Goal: Information Seeking & Learning: Learn about a topic

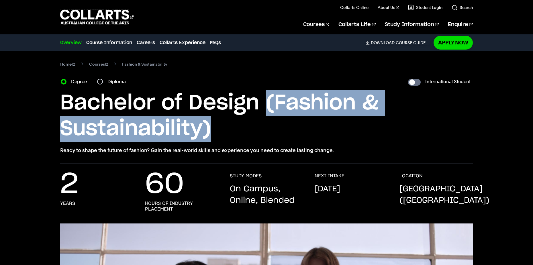
drag, startPoint x: 211, startPoint y: 134, endPoint x: 268, endPoint y: 106, distance: 63.4
click at [268, 106] on h1 "Bachelor of Design (Fashion & Sustainability)" at bounding box center [266, 116] width 413 height 52
click at [248, 141] on h1 "Bachelor of Design (Fashion & Sustainability)" at bounding box center [266, 116] width 413 height 52
drag, startPoint x: 255, startPoint y: 133, endPoint x: 269, endPoint y: 104, distance: 32.1
click at [269, 104] on h1 "Bachelor of Design (Fashion & Sustainability)" at bounding box center [266, 116] width 413 height 52
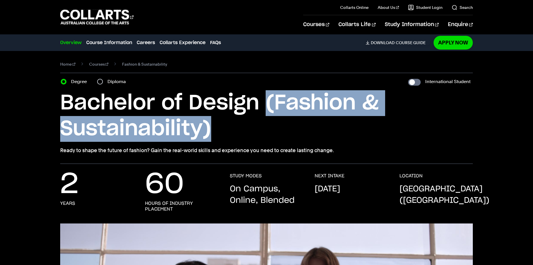
click at [261, 134] on h1 "Bachelor of Design (Fashion & Sustainability)" at bounding box center [266, 116] width 413 height 52
drag, startPoint x: 261, startPoint y: 134, endPoint x: 270, endPoint y: 110, distance: 25.9
click at [270, 110] on h1 "Bachelor of Design (Fashion & Sustainability)" at bounding box center [266, 116] width 413 height 52
click at [262, 133] on h1 "Bachelor of Design (Fashion & Sustainability)" at bounding box center [266, 116] width 413 height 52
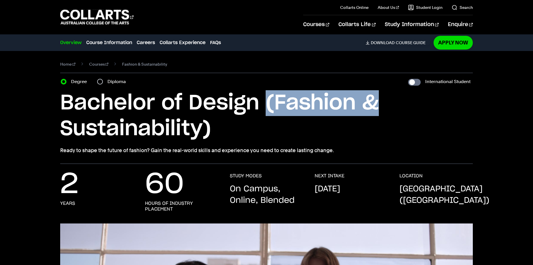
drag, startPoint x: 266, startPoint y: 106, endPoint x: 376, endPoint y: 100, distance: 110.3
click at [376, 100] on h1 "Bachelor of Design (Fashion & Sustainability)" at bounding box center [266, 116] width 413 height 52
click at [393, 110] on h1 "Bachelor of Design (Fashion & Sustainability)" at bounding box center [266, 116] width 413 height 52
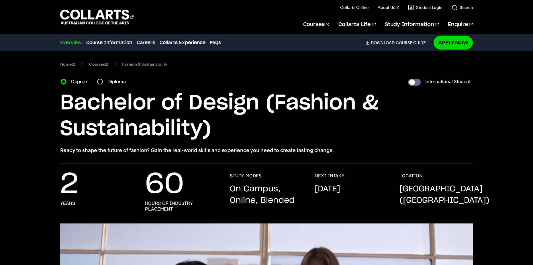
drag, startPoint x: 295, startPoint y: 200, endPoint x: 225, endPoint y: 187, distance: 71.3
click at [225, 187] on div "2 years 60 hours of industry placement STUDY MODES On Campus, Online, Blended N…" at bounding box center [266, 198] width 413 height 50
click at [219, 186] on div "2 years 60 hours of industry placement STUDY MODES On Campus, Online, Blended N…" at bounding box center [266, 198] width 413 height 50
click at [88, 16] on 1 "Go to homepage" at bounding box center [94, 17] width 69 height 15
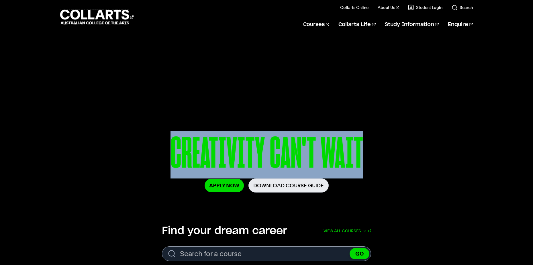
drag, startPoint x: 163, startPoint y: 161, endPoint x: 363, endPoint y: 133, distance: 201.6
click at [363, 133] on p "CREATIVITY CAN'T WAIT" at bounding box center [267, 154] width 322 height 47
click at [377, 160] on p "CREATIVITY CAN'T WAIT" at bounding box center [267, 154] width 322 height 47
drag, startPoint x: 372, startPoint y: 161, endPoint x: 102, endPoint y: 155, distance: 269.9
click at [102, 155] on div "CREATIVITY CAN'T WAIT Apply Now Download Course Guide" at bounding box center [266, 168] width 413 height 75
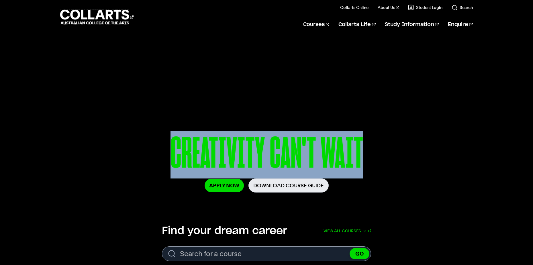
click at [113, 173] on p "CREATIVITY CAN'T WAIT" at bounding box center [267, 154] width 322 height 47
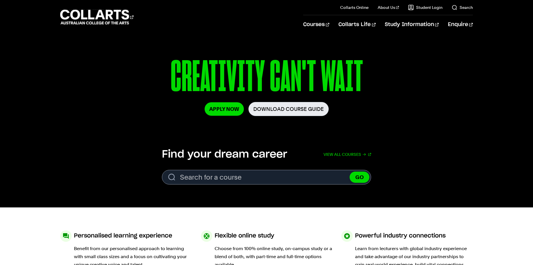
scroll to position [57, 0]
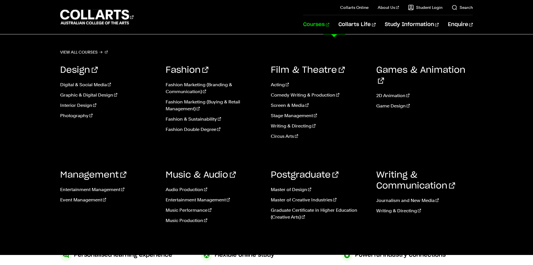
click at [329, 22] on link "Courses" at bounding box center [316, 24] width 26 height 19
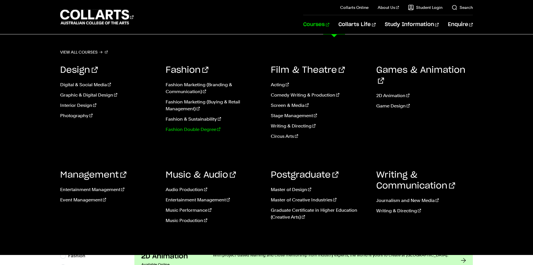
click at [198, 131] on link "Fashion Double Degree" at bounding box center [214, 129] width 97 height 7
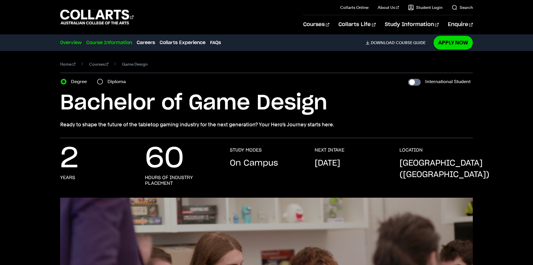
click at [102, 42] on link "Course Information" at bounding box center [109, 42] width 46 height 7
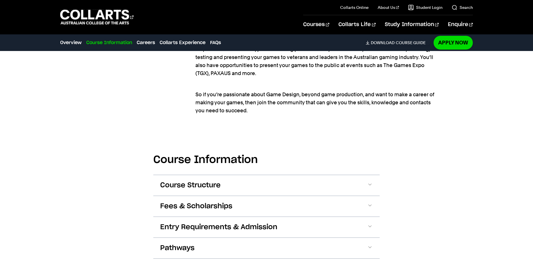
scroll to position [720, 0]
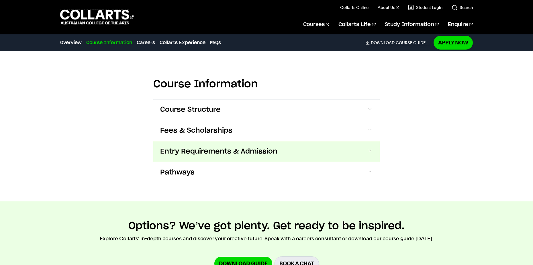
click at [221, 149] on span "Entry Requirements & Admission" at bounding box center [218, 151] width 117 height 9
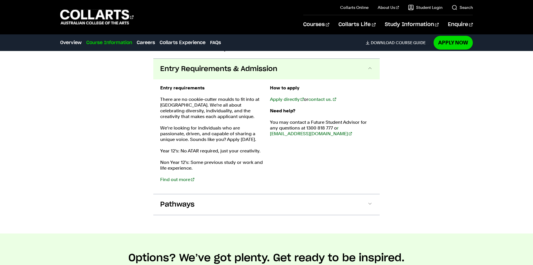
scroll to position [810, 0]
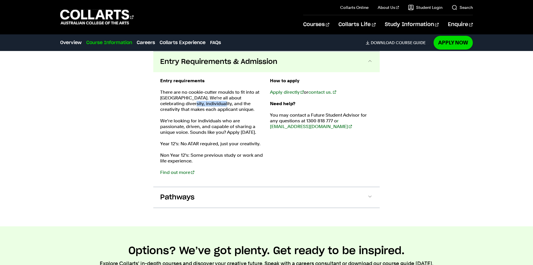
drag, startPoint x: 197, startPoint y: 106, endPoint x: 167, endPoint y: 101, distance: 30.3
click at [167, 101] on p "There are no cookie-cutter moulds to fit into at [GEOGRAPHIC_DATA]. We're all a…" at bounding box center [211, 100] width 103 height 23
click at [222, 127] on p "We’re looking for individuals who are passionate, driven, and capable of sharin…" at bounding box center [211, 126] width 103 height 17
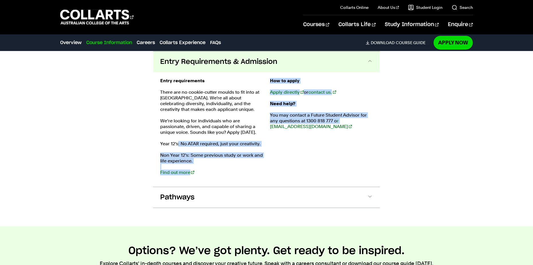
drag, startPoint x: 180, startPoint y: 145, endPoint x: 268, endPoint y: 134, distance: 88.4
click at [268, 134] on div "Entry requirements There are no cookie-cutter moulds to fit into at Collarts. W…" at bounding box center [266, 129] width 213 height 103
click at [271, 140] on div "How to apply Apply directly or contact us. Need help? You may contact a Future …" at bounding box center [321, 129] width 103 height 103
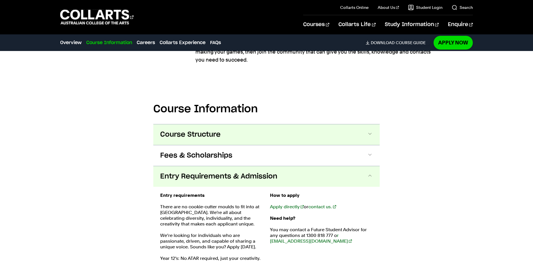
click at [251, 129] on button "Course Structure" at bounding box center [266, 134] width 227 height 21
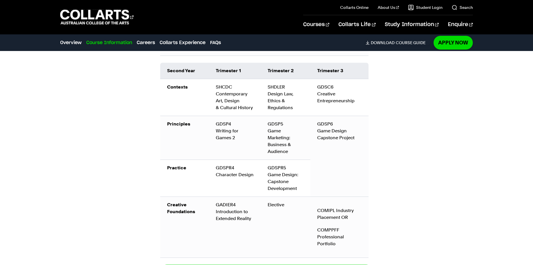
scroll to position [997, 0]
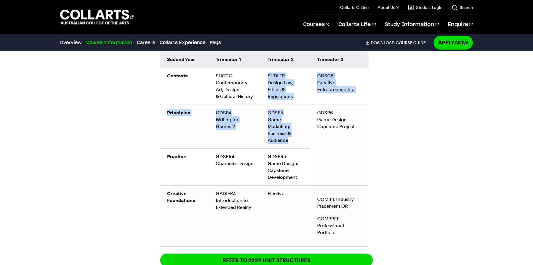
drag, startPoint x: 288, startPoint y: 141, endPoint x: 259, endPoint y: 101, distance: 49.5
click at [259, 101] on tbody "Contexts SHCDC Contemporary Art, Design & Cultural History SHDLER Design Law, E…" at bounding box center [264, 157] width 208 height 179
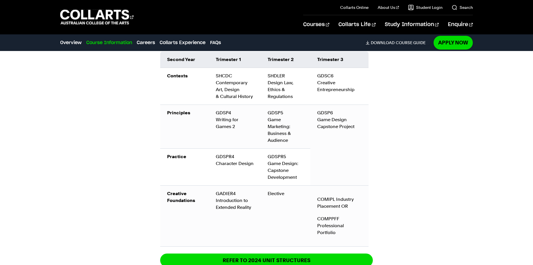
click at [328, 148] on td "GDSP6 Game Design Capstone Project" at bounding box center [340, 145] width 58 height 81
drag, startPoint x: 349, startPoint y: 124, endPoint x: 329, endPoint y: 112, distance: 23.5
click at [329, 112] on td "GDSP6 Game Design Capstone Project" at bounding box center [340, 145] width 58 height 81
click at [360, 125] on td "GDSP6 Game Design Capstone Project" at bounding box center [340, 145] width 58 height 81
drag, startPoint x: 356, startPoint y: 126, endPoint x: 312, endPoint y: 120, distance: 44.5
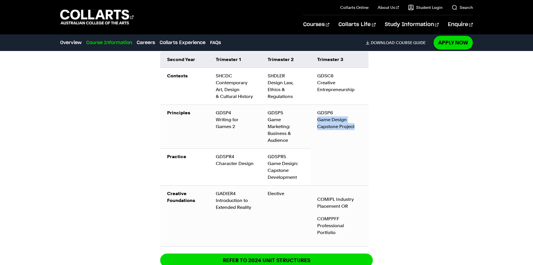
click at [312, 120] on td "GDSP6 Game Design Capstone Project" at bounding box center [340, 145] width 58 height 81
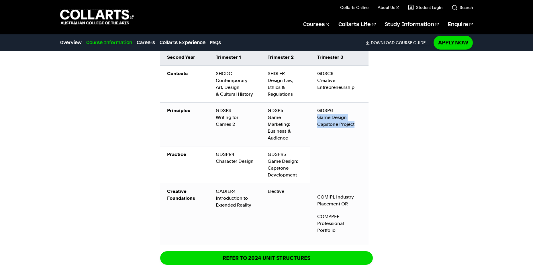
scroll to position [968, 0]
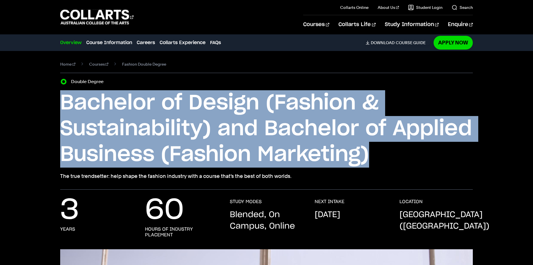
drag, startPoint x: 377, startPoint y: 150, endPoint x: -13, endPoint y: 95, distance: 393.6
click at [455, 164] on h1 "Bachelor of Design (Fashion & Sustainability) and Bachelor of Applied Business …" at bounding box center [266, 128] width 413 height 77
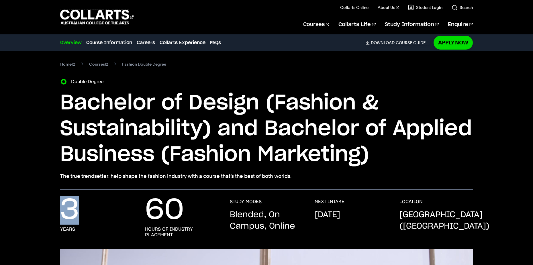
drag, startPoint x: 75, startPoint y: 221, endPoint x: 66, endPoint y: 223, distance: 9.0
click at [66, 222] on p "3" at bounding box center [69, 210] width 19 height 23
click at [122, 205] on div "3 years" at bounding box center [96, 218] width 73 height 39
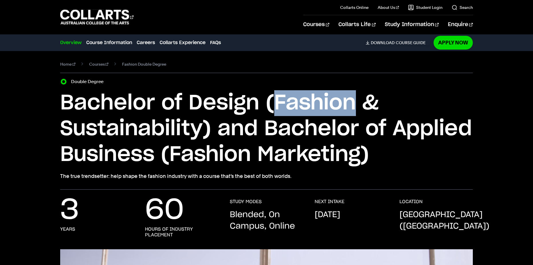
drag, startPoint x: 276, startPoint y: 106, endPoint x: 353, endPoint y: 97, distance: 78.0
click at [353, 97] on h1 "Bachelor of Design (Fashion & Sustainability) and Bachelor of Applied Business …" at bounding box center [266, 128] width 413 height 77
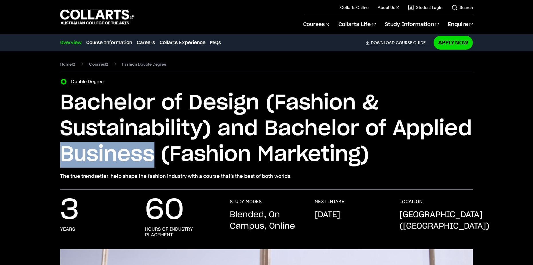
drag, startPoint x: 58, startPoint y: 154, endPoint x: 153, endPoint y: 154, distance: 94.9
click at [153, 154] on div "Home Courses Fashion Double Degree Course variant Double Degree Bachelor of Des…" at bounding box center [267, 120] width 504 height 139
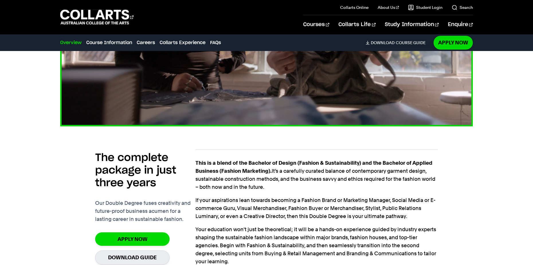
scroll to position [430, 0]
